Goal: Task Accomplishment & Management: Use online tool/utility

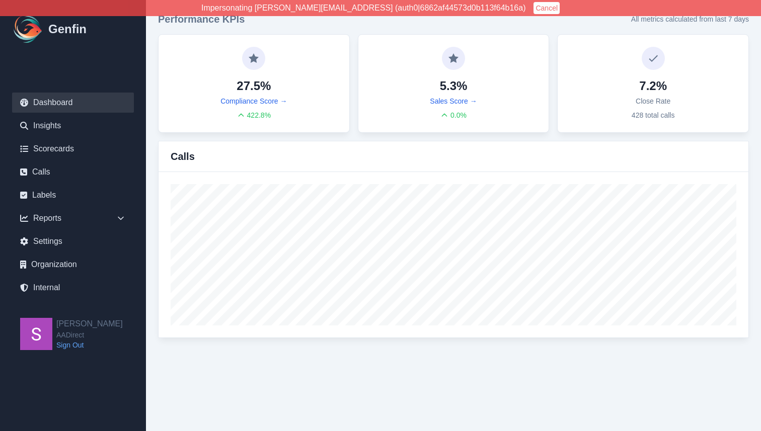
click at [534, 7] on button "Cancel" at bounding box center [547, 8] width 26 height 12
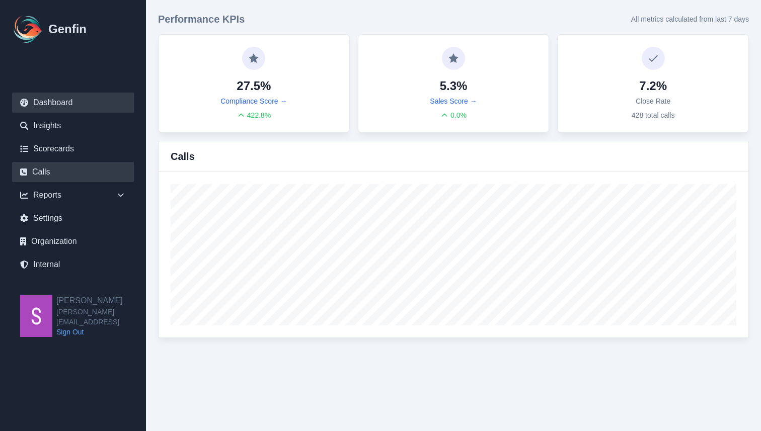
click at [63, 172] on link "Calls" at bounding box center [73, 172] width 122 height 20
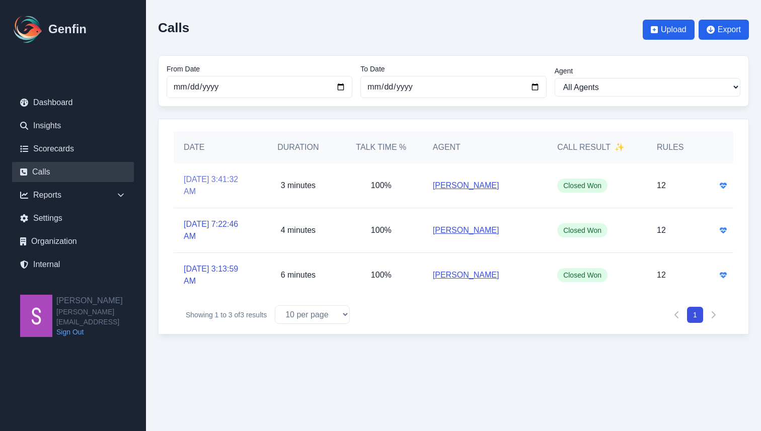
click at [198, 176] on link "[DATE] 3:41:32 AM" at bounding box center [215, 186] width 63 height 24
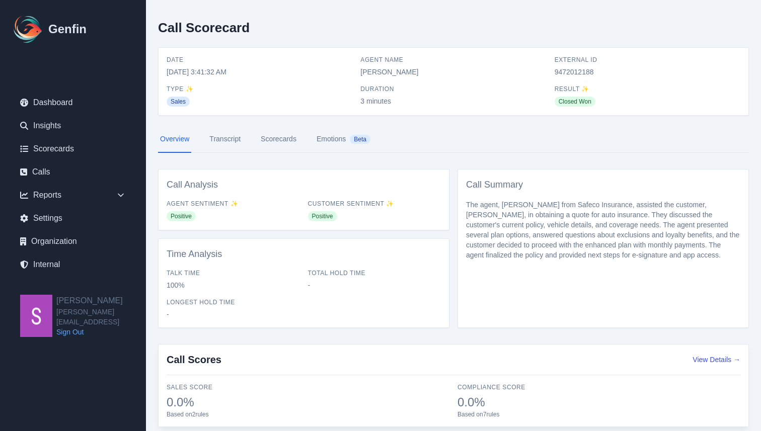
click at [229, 137] on link "Transcript" at bounding box center [224, 139] width 35 height 27
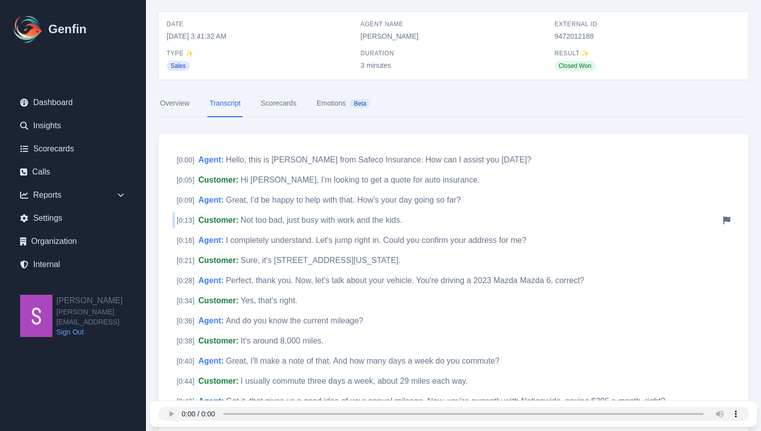
scroll to position [57, 0]
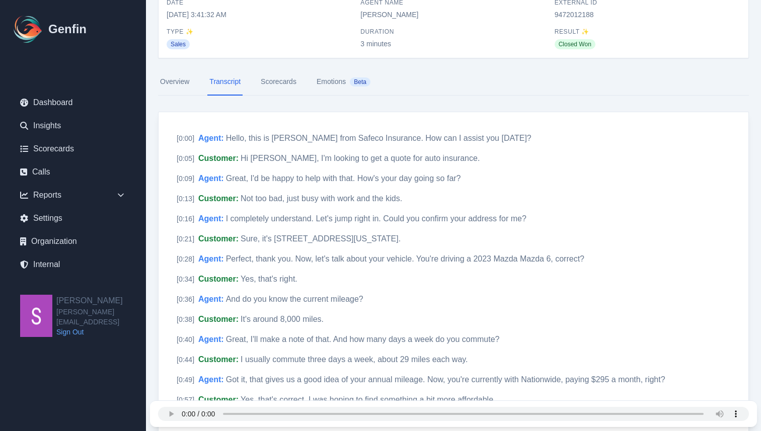
click at [285, 77] on link "Scorecards" at bounding box center [279, 81] width 40 height 27
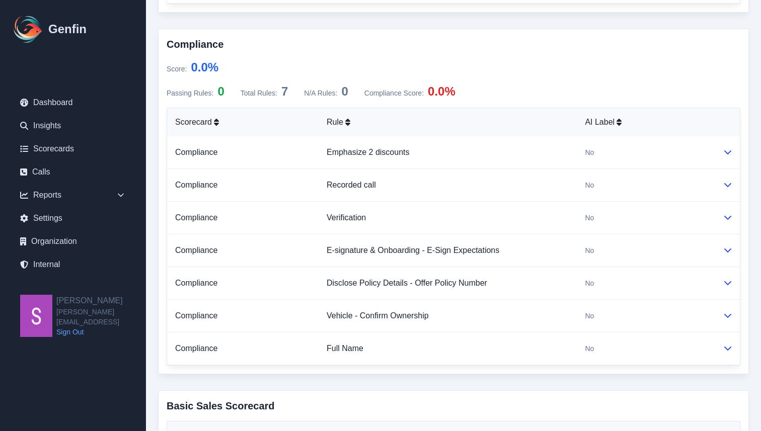
scroll to position [329, 0]
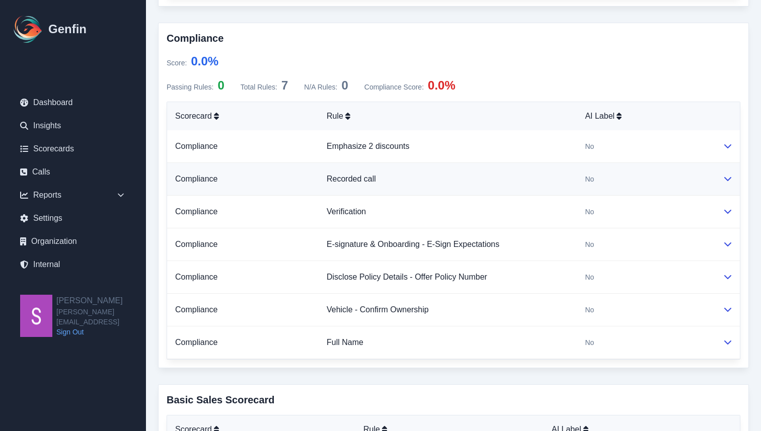
click at [728, 182] on icon at bounding box center [728, 179] width 8 height 8
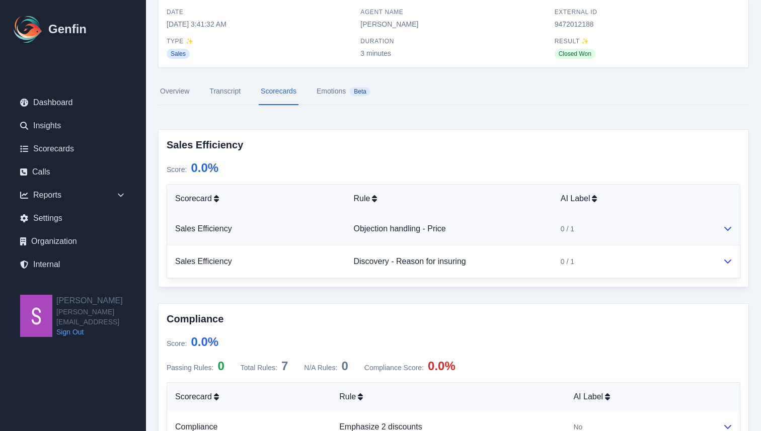
scroll to position [53, 0]
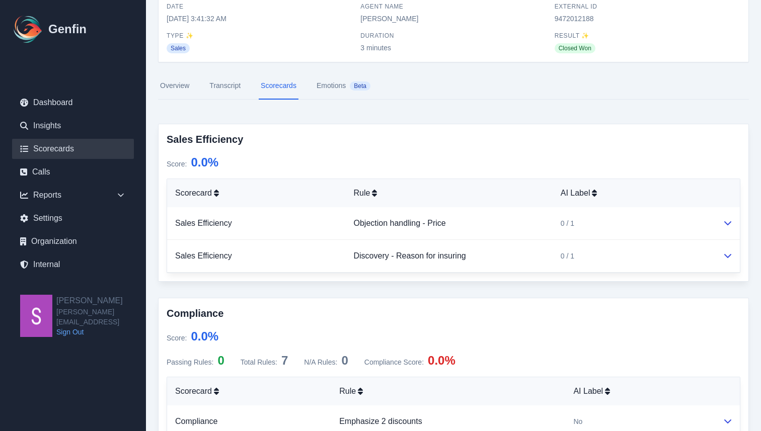
click at [65, 140] on link "Scorecards" at bounding box center [73, 149] width 122 height 20
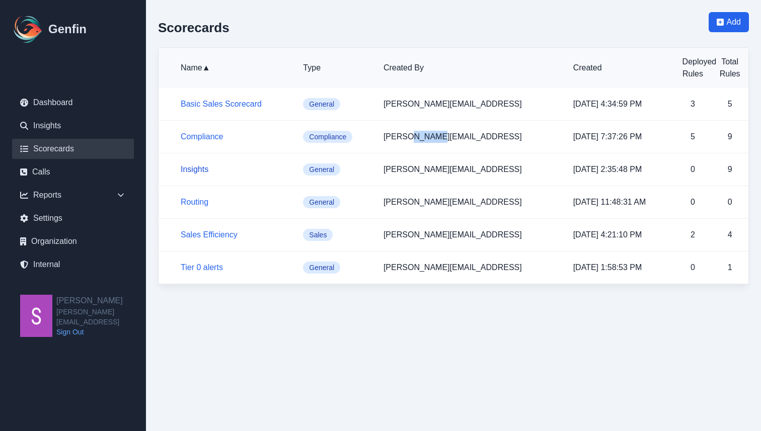
click at [193, 172] on link "Insights" at bounding box center [195, 169] width 28 height 9
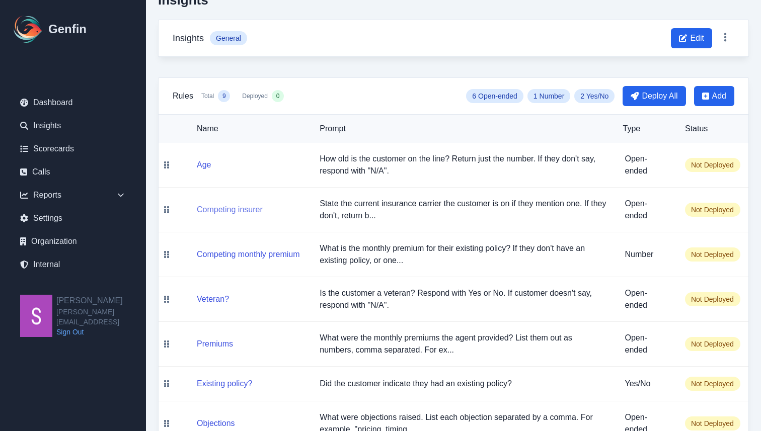
scroll to position [43, 0]
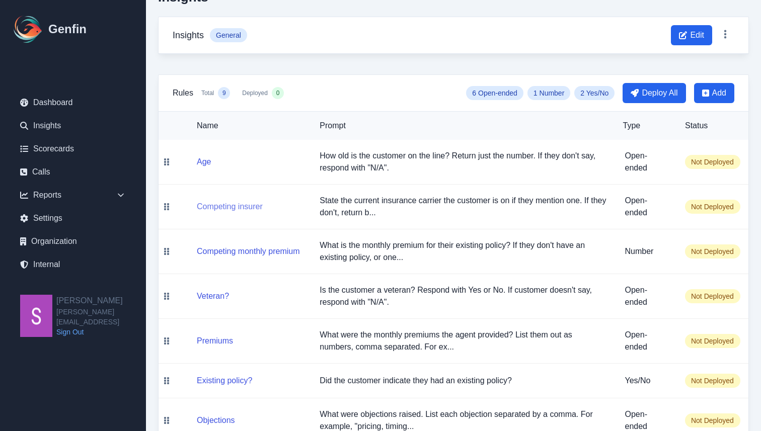
click at [241, 209] on button "Competing insurer" at bounding box center [230, 207] width 66 height 12
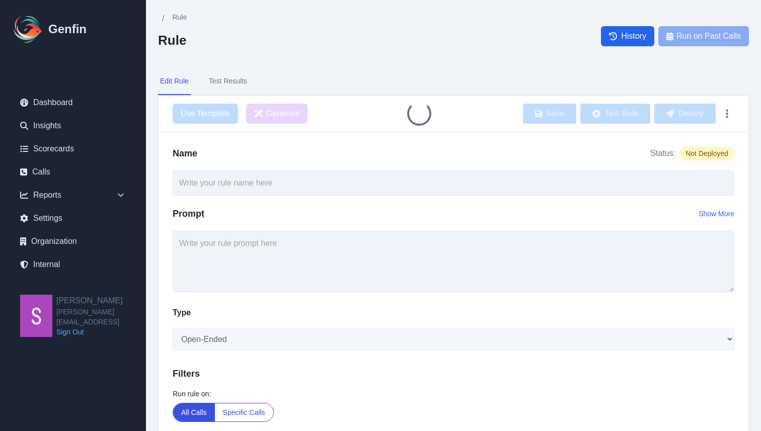
type input "Competing insurer"
type textarea "State the current insurance carrier the customer is on if they mention one. If …"
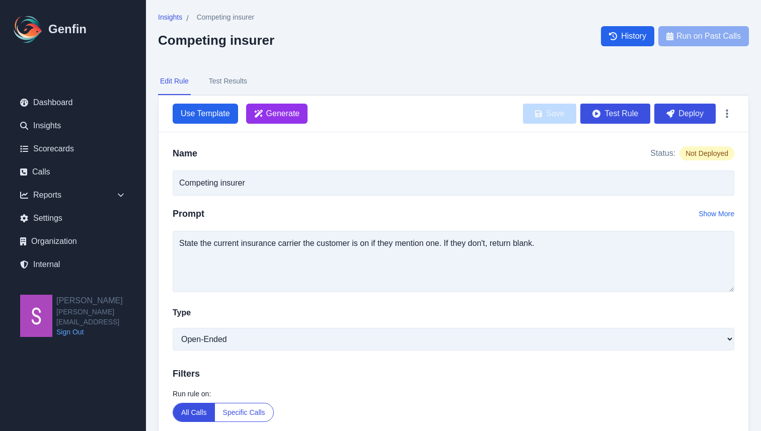
click at [232, 80] on button "Test Results" at bounding box center [228, 81] width 42 height 27
